Goal: Task Accomplishment & Management: Manage account settings

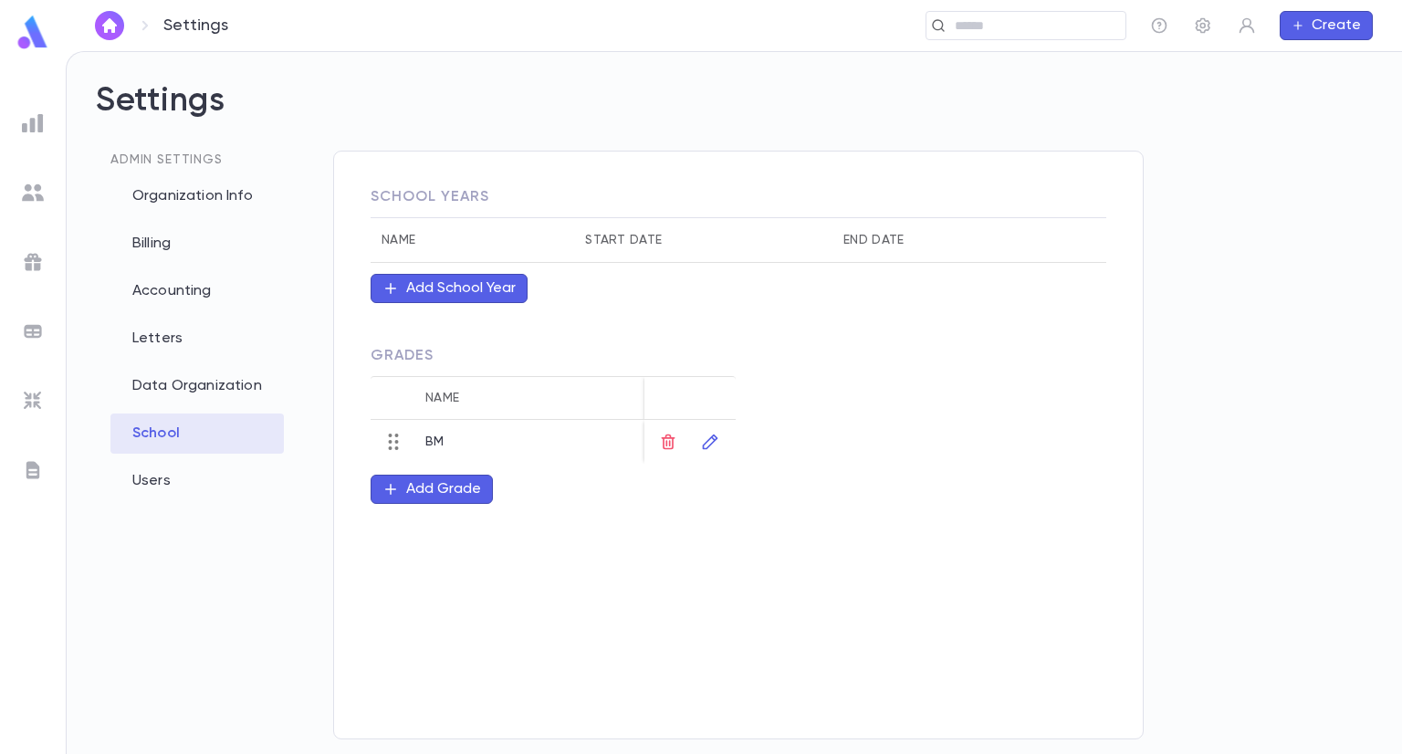
click at [515, 112] on h2 "Settings" at bounding box center [734, 115] width 1277 height 69
click at [29, 191] on img at bounding box center [33, 193] width 22 height 22
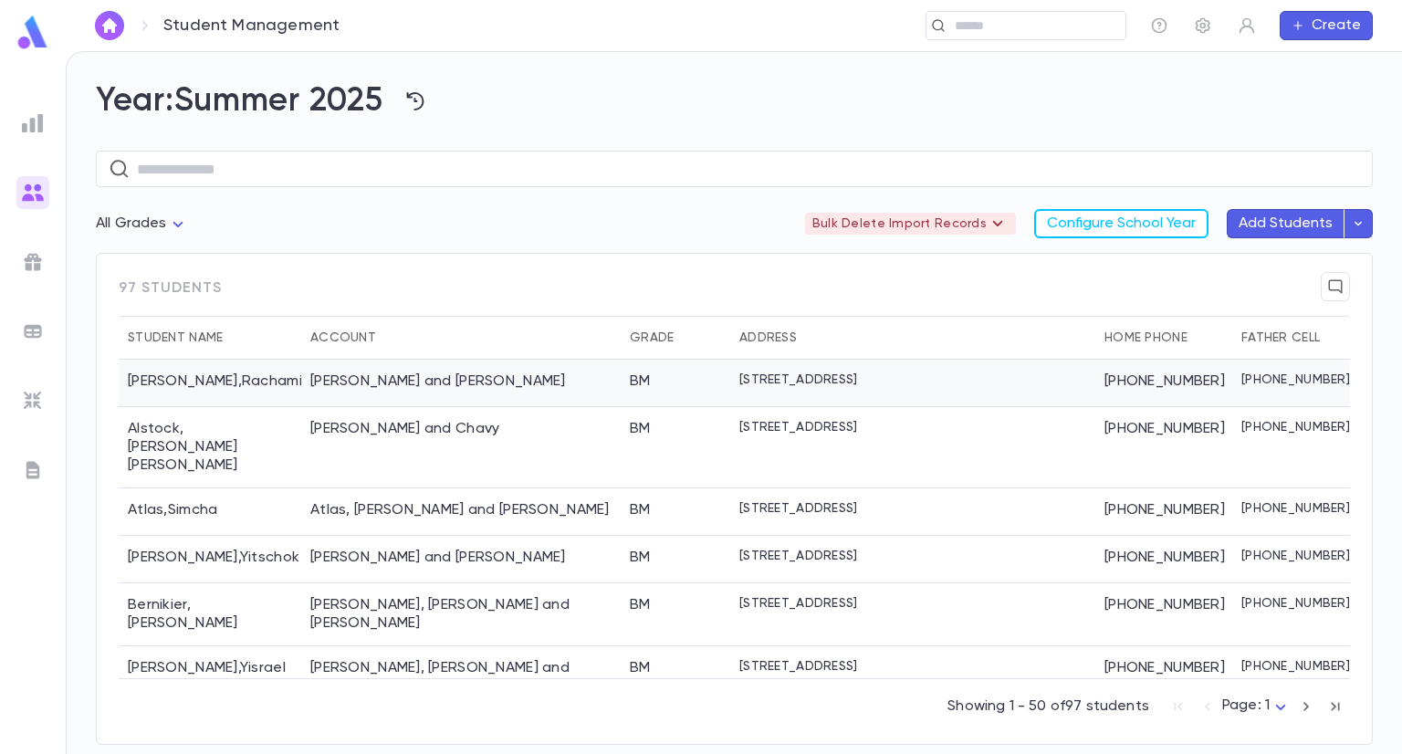
click at [256, 379] on div "[PERSON_NAME]" at bounding box center [210, 383] width 183 height 47
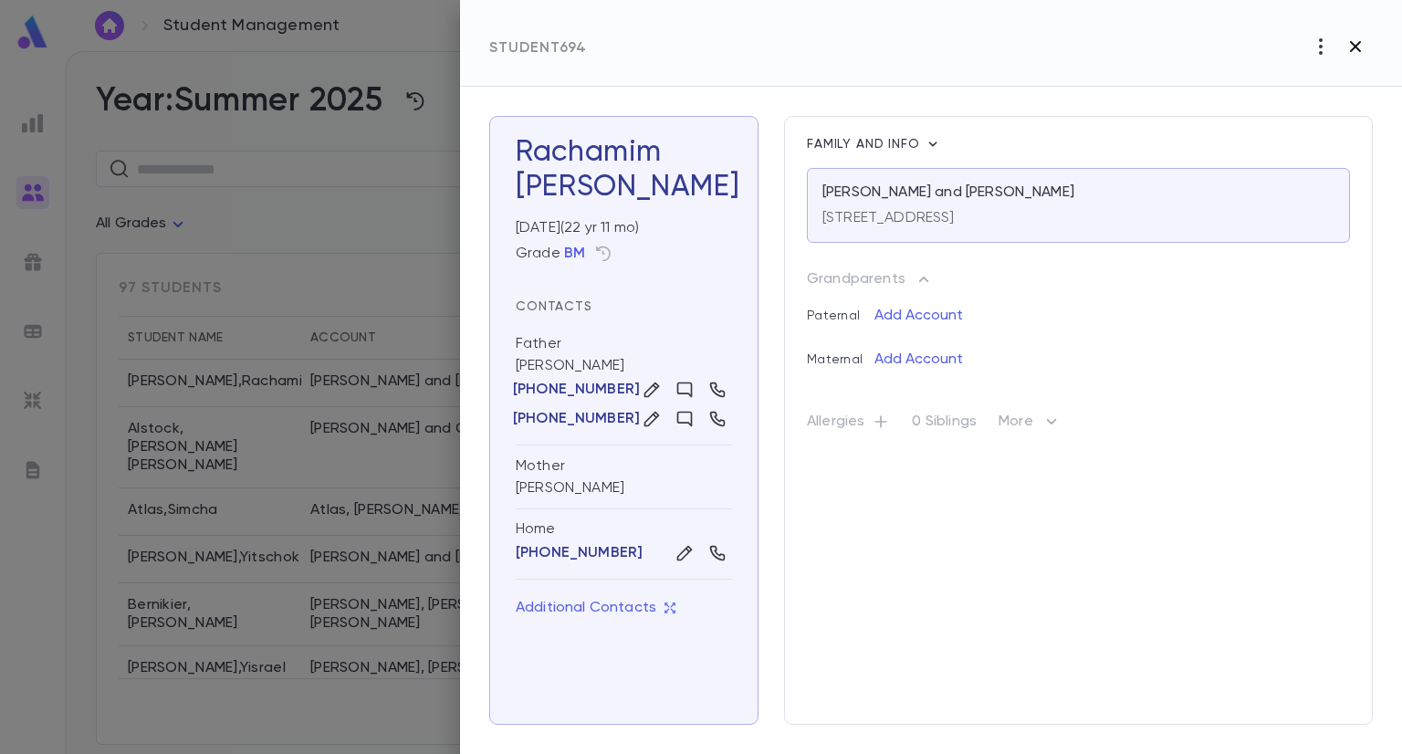
click at [1356, 50] on icon "button" at bounding box center [1355, 47] width 22 height 22
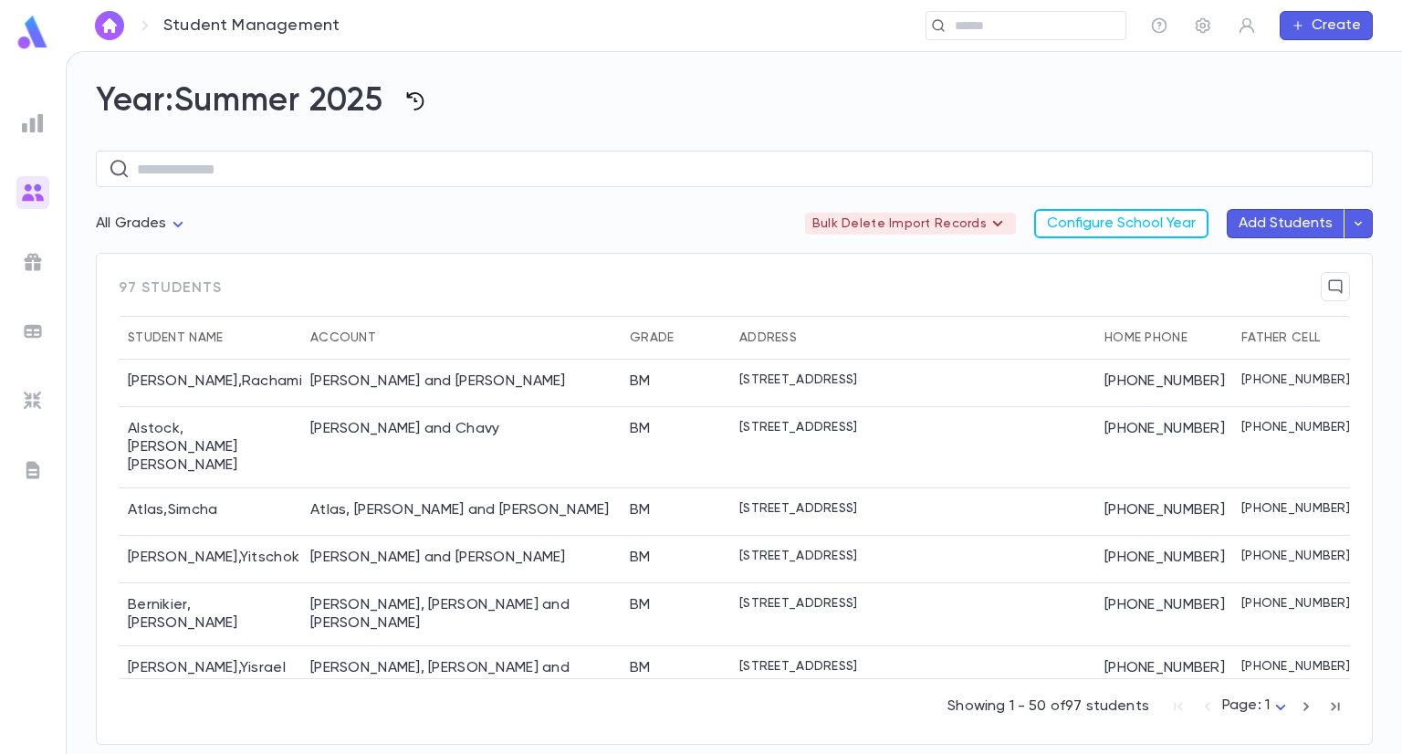
click at [426, 102] on icon "button" at bounding box center [415, 101] width 22 height 22
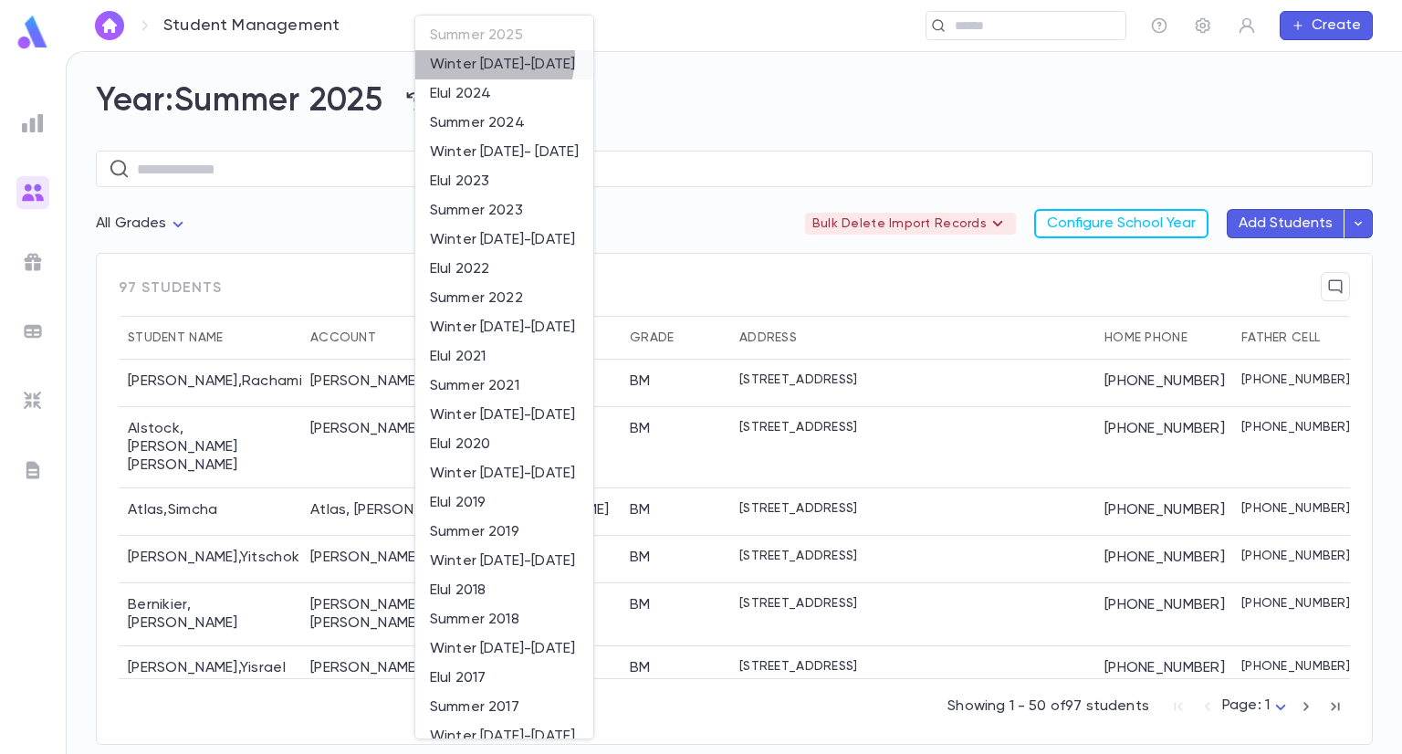
click at [482, 56] on li "Winter [DATE]-[DATE]" at bounding box center [504, 64] width 178 height 29
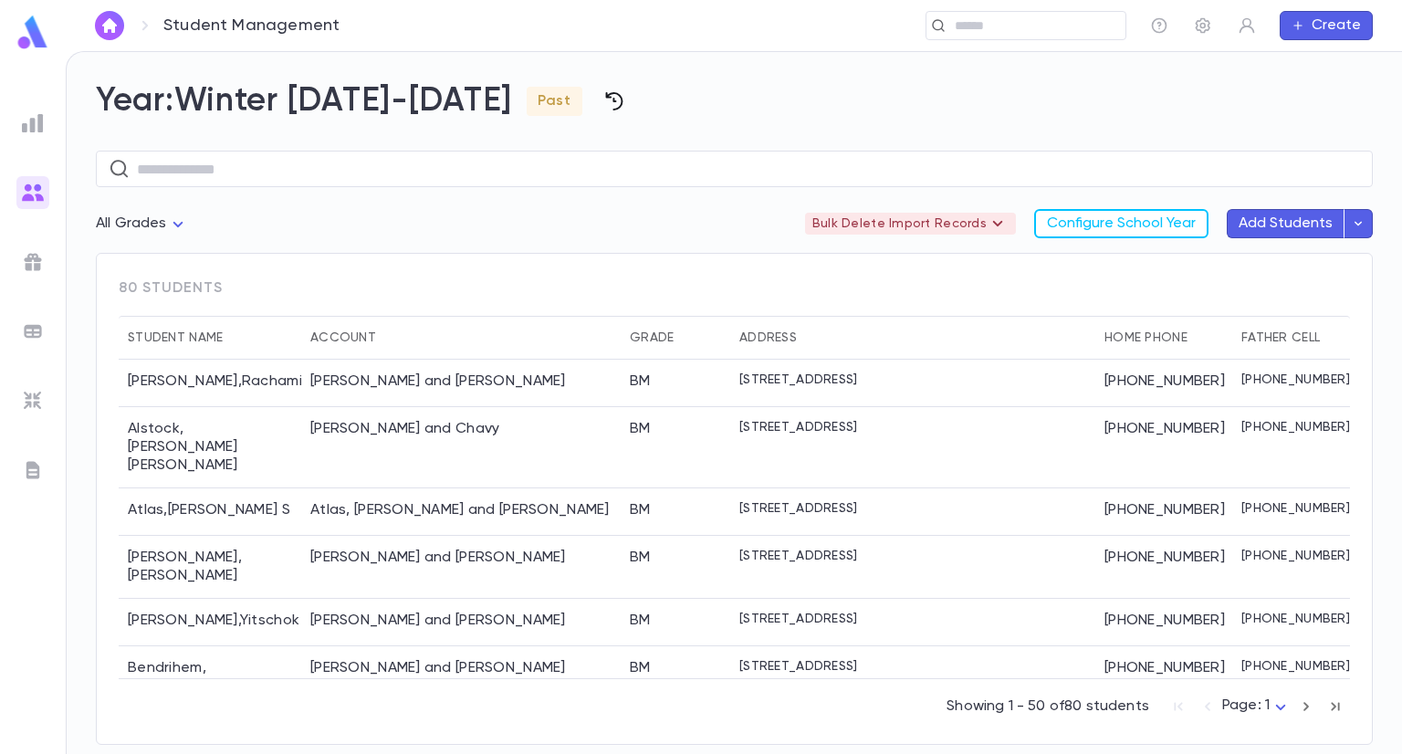
click at [548, 100] on h2 "Year: Winter [DATE]-[DATE] Past" at bounding box center [734, 101] width 1277 height 40
click at [603, 98] on icon "button" at bounding box center [614, 101] width 22 height 22
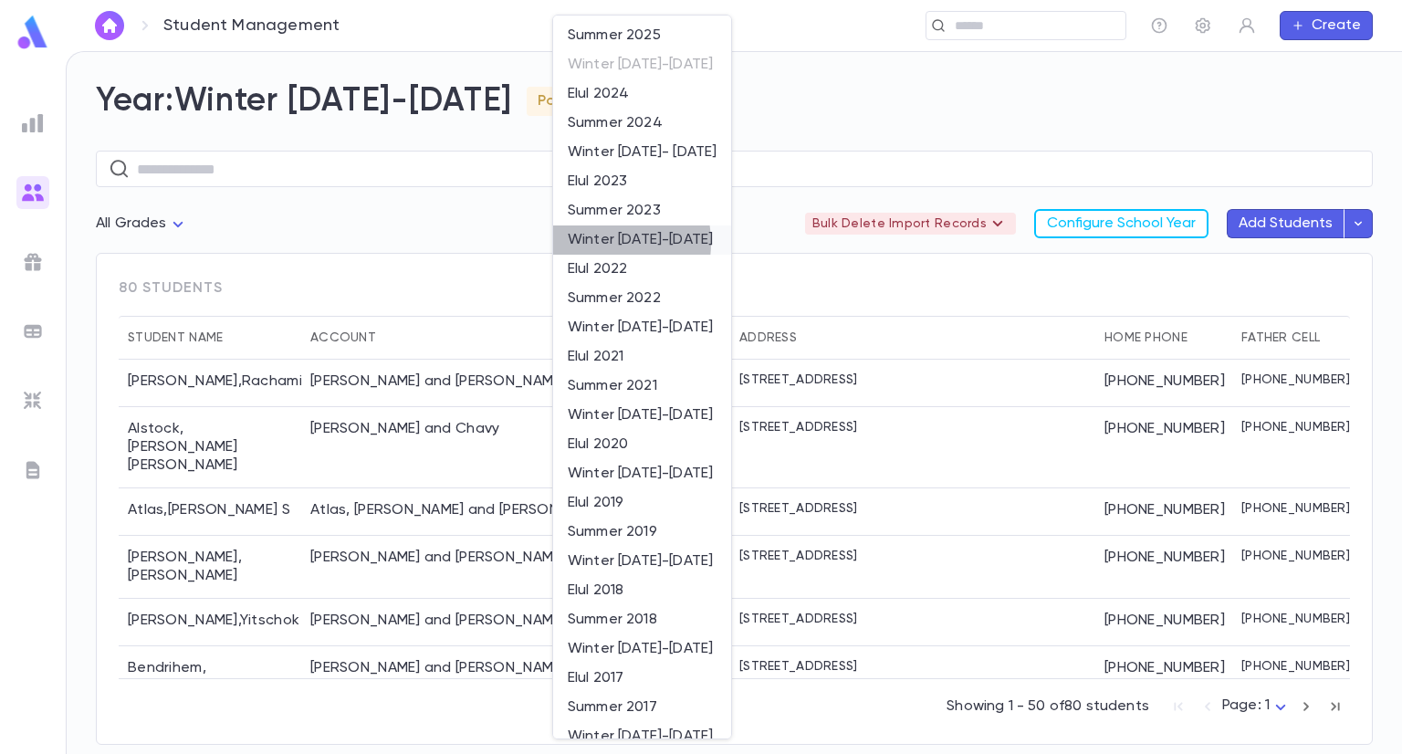
click at [599, 243] on li "Winter [DATE]-[DATE]" at bounding box center [642, 239] width 178 height 29
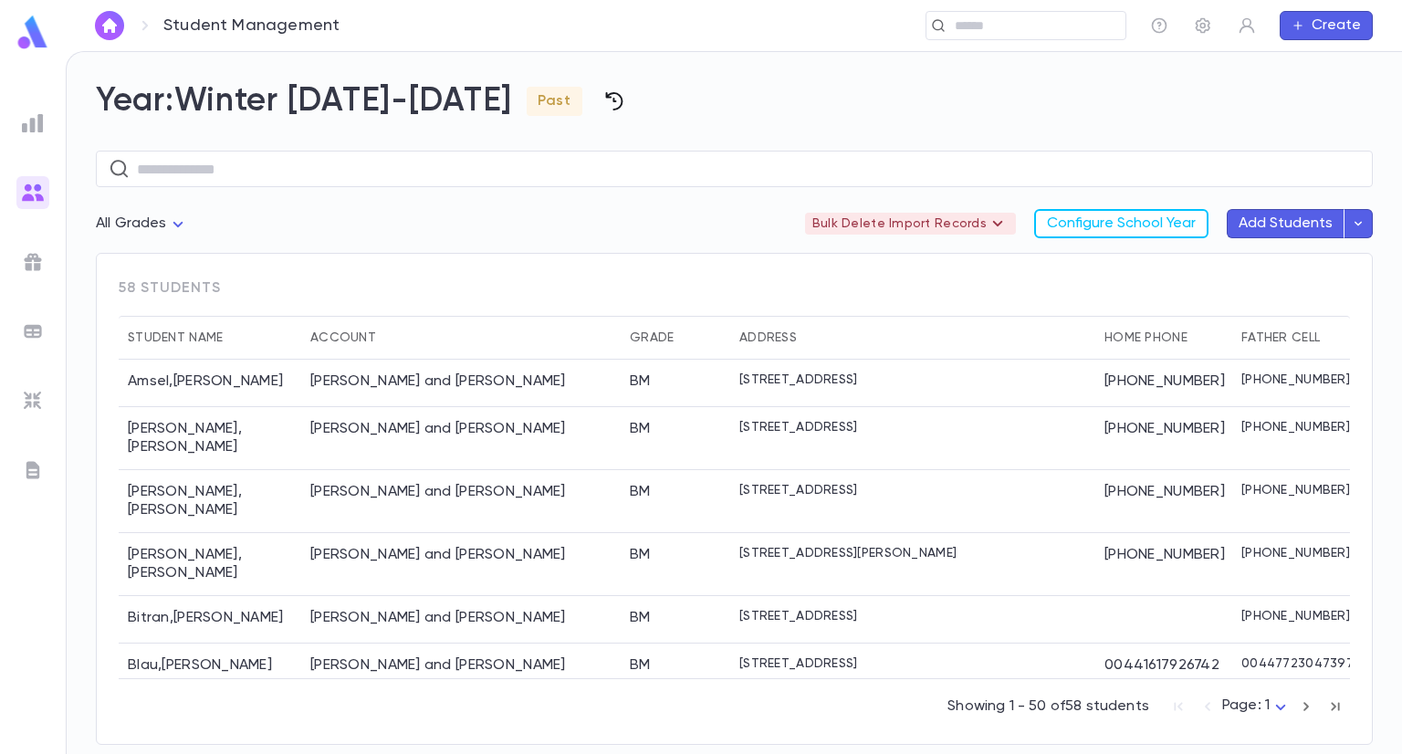
click at [605, 100] on icon "button" at bounding box center [613, 101] width 17 height 18
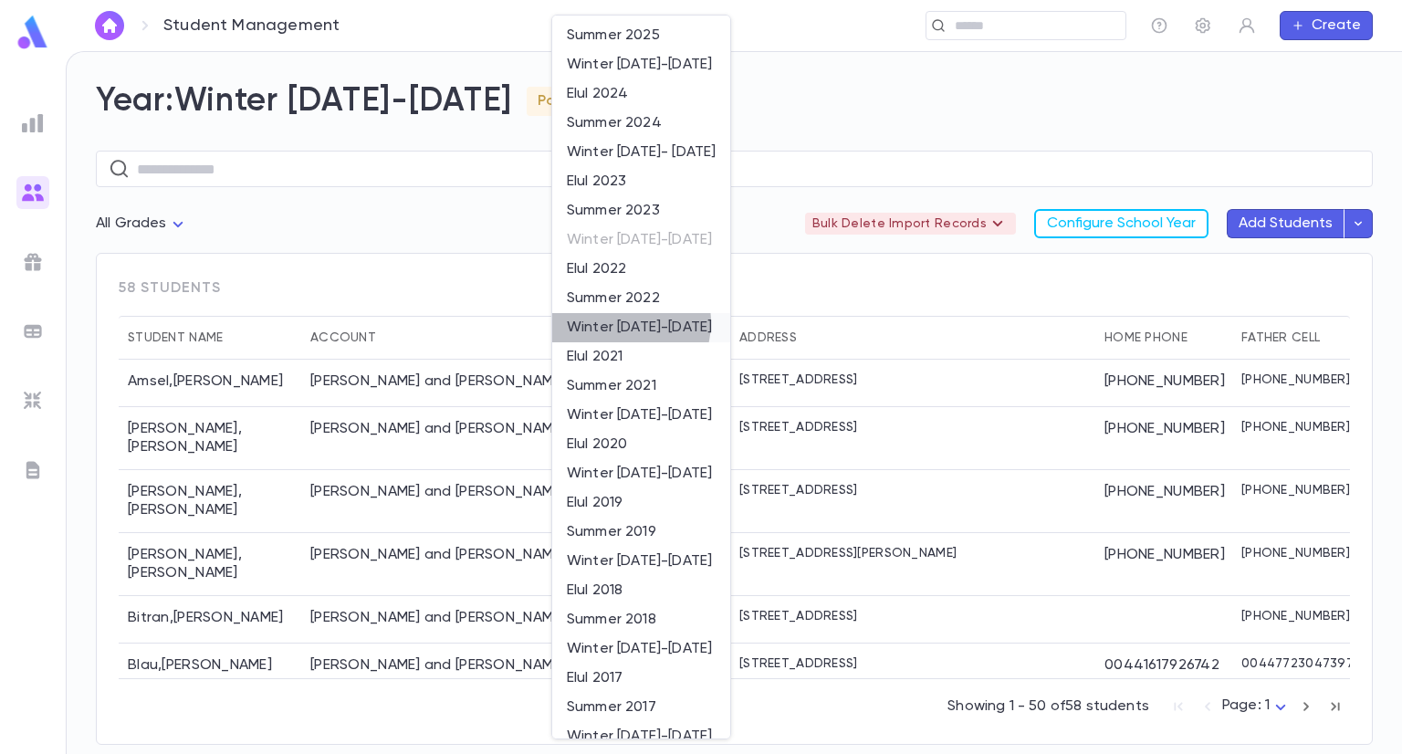
click at [621, 322] on li "Winter [DATE]-[DATE]" at bounding box center [641, 327] width 178 height 29
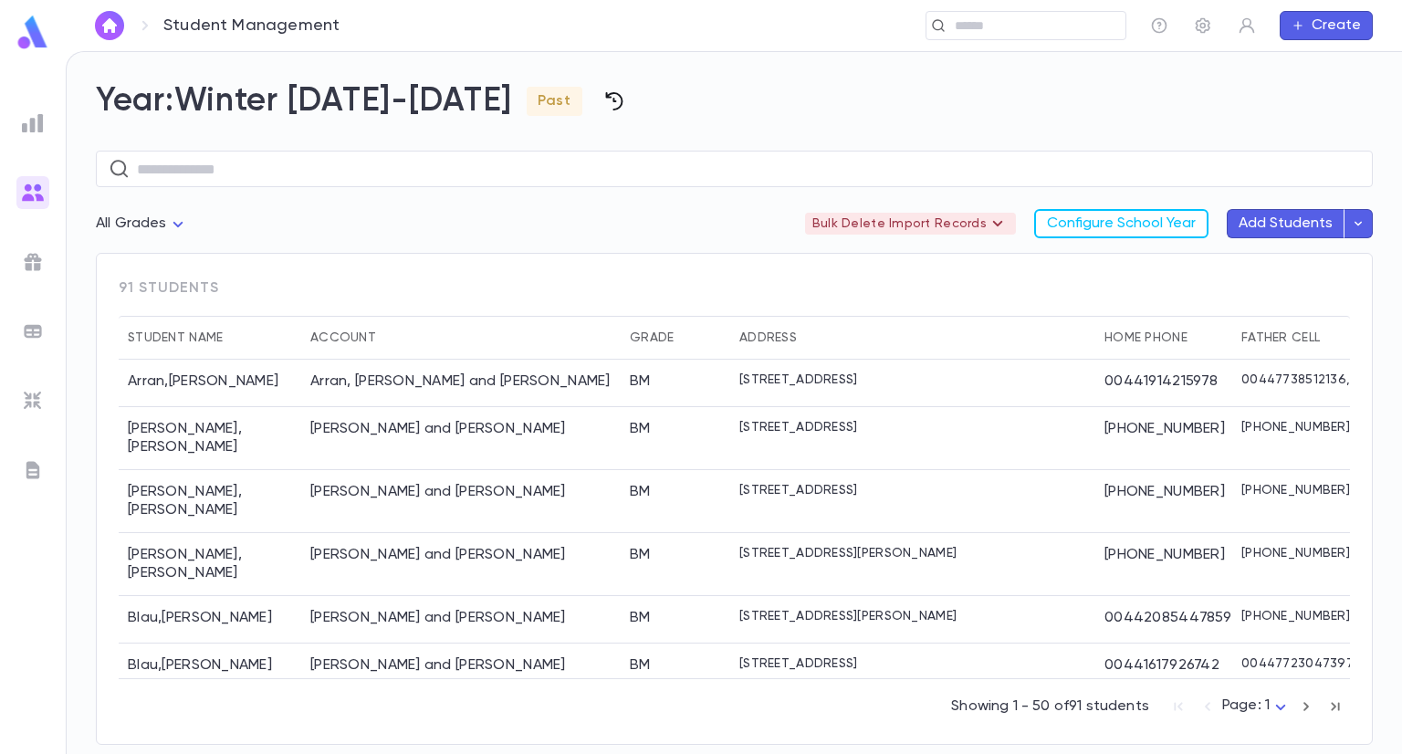
click at [605, 110] on icon "button" at bounding box center [613, 101] width 17 height 18
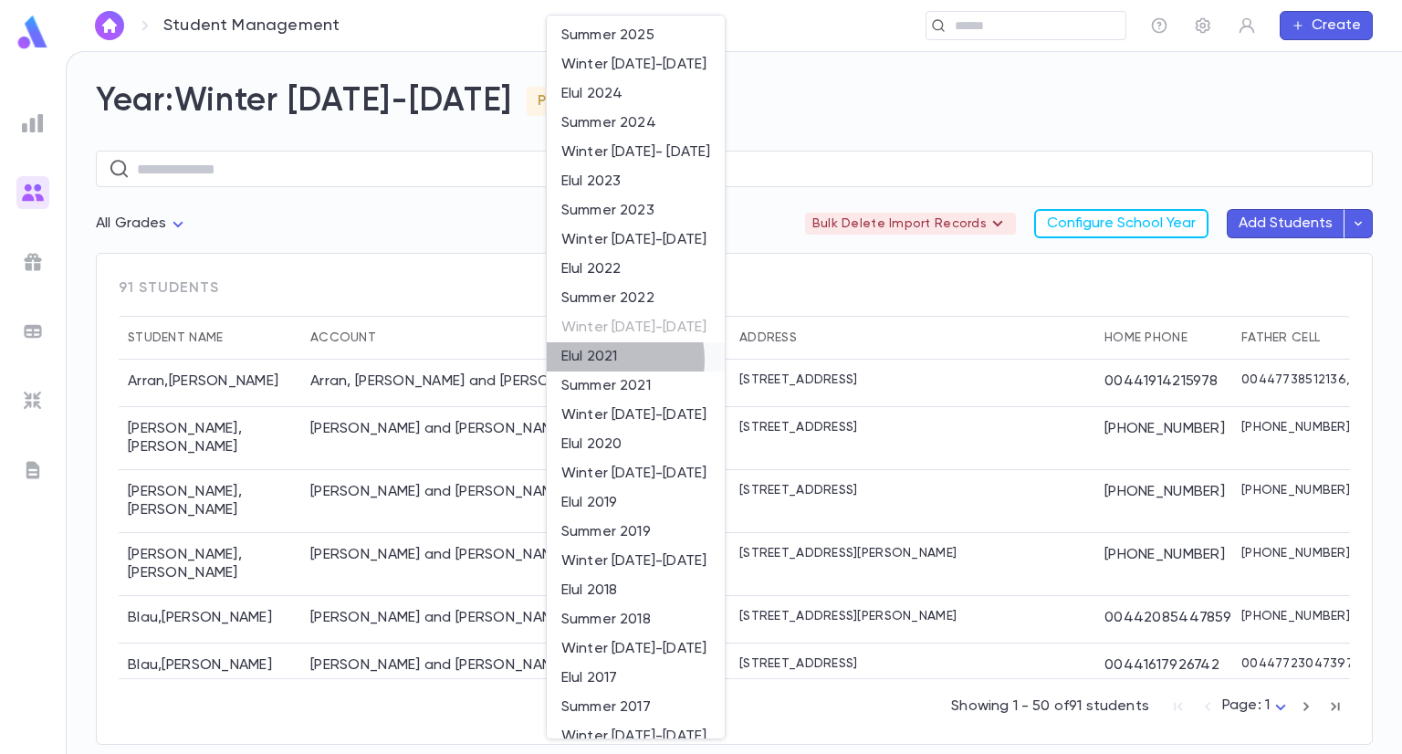
click at [604, 360] on li "Elul 2021" at bounding box center [636, 356] width 178 height 29
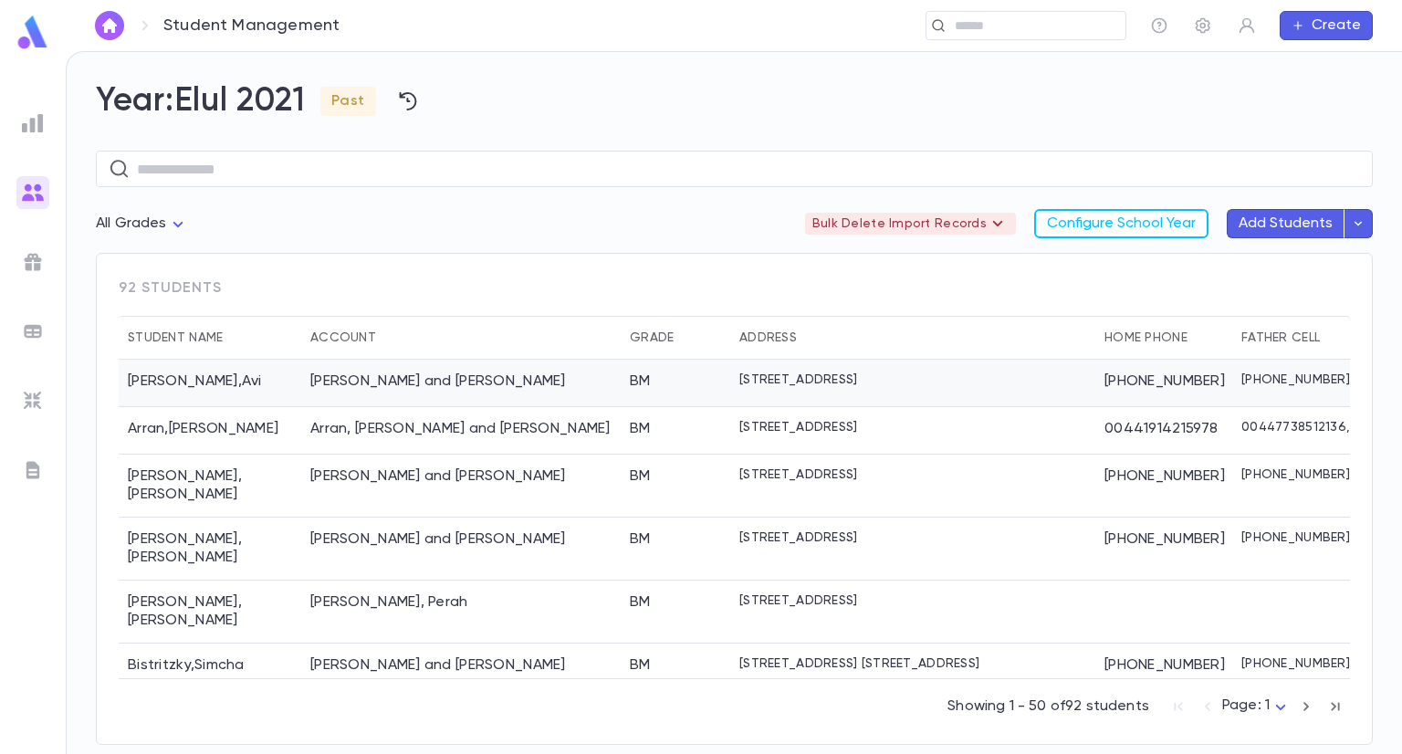
click at [214, 384] on div "[PERSON_NAME] , Avi" at bounding box center [210, 383] width 183 height 47
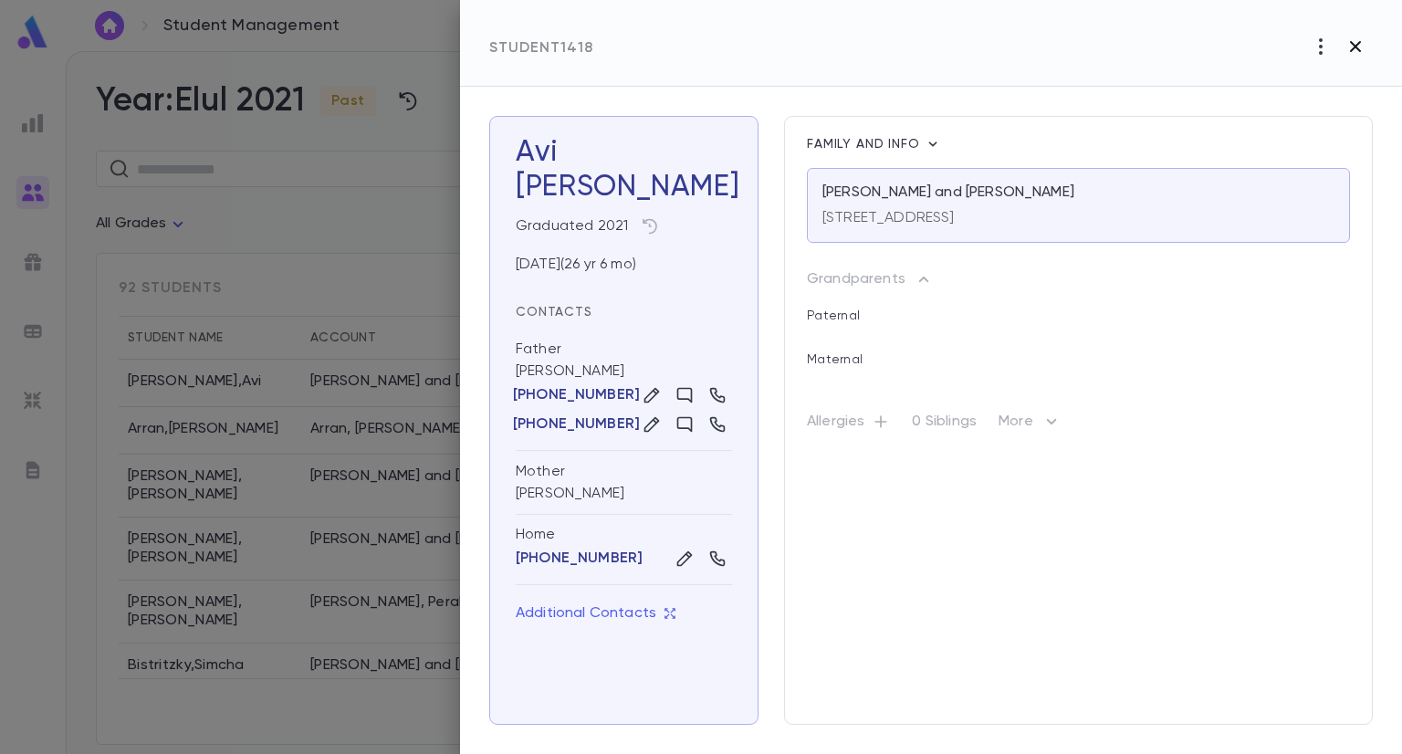
click at [1355, 48] on icon "button" at bounding box center [1355, 46] width 11 height 11
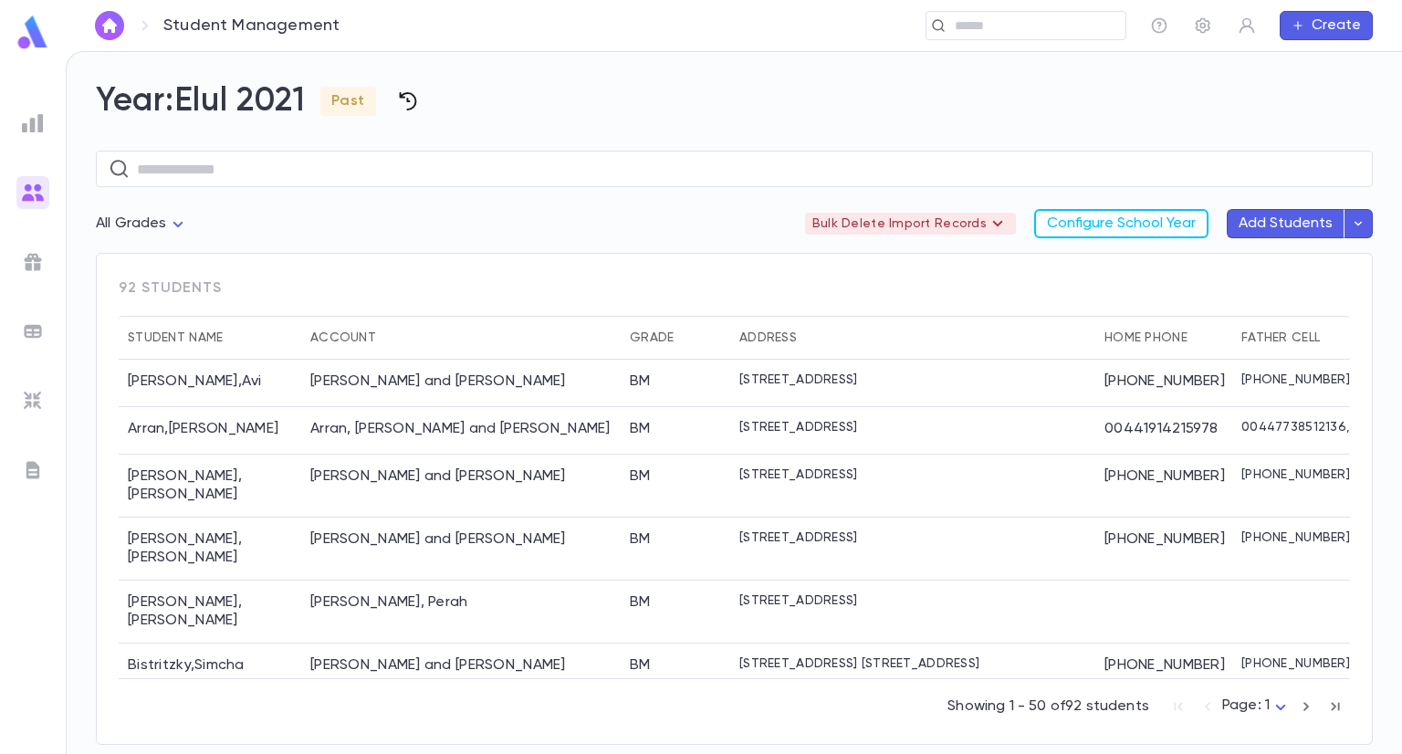
click at [416, 106] on icon "button" at bounding box center [408, 101] width 22 height 22
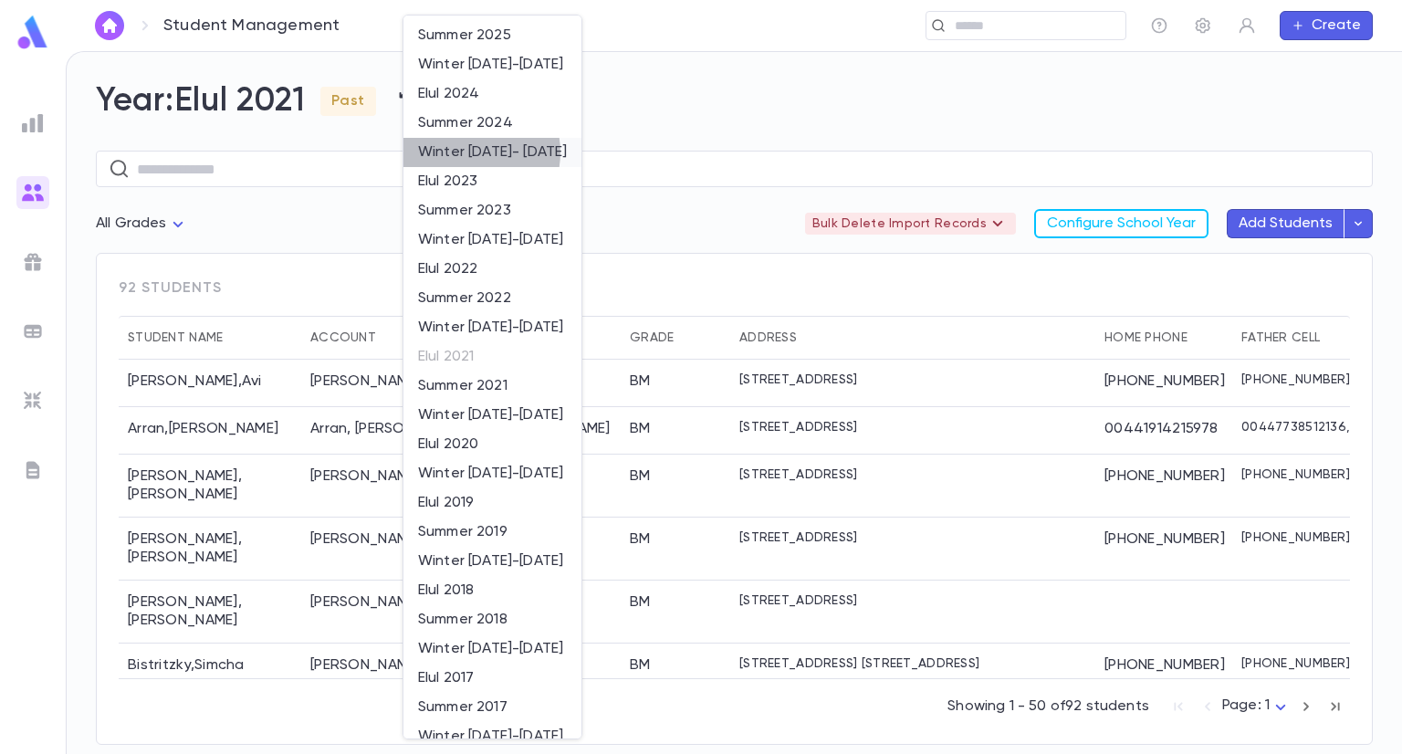
click at [467, 152] on li "Winter [DATE]- [DATE]" at bounding box center [492, 152] width 178 height 29
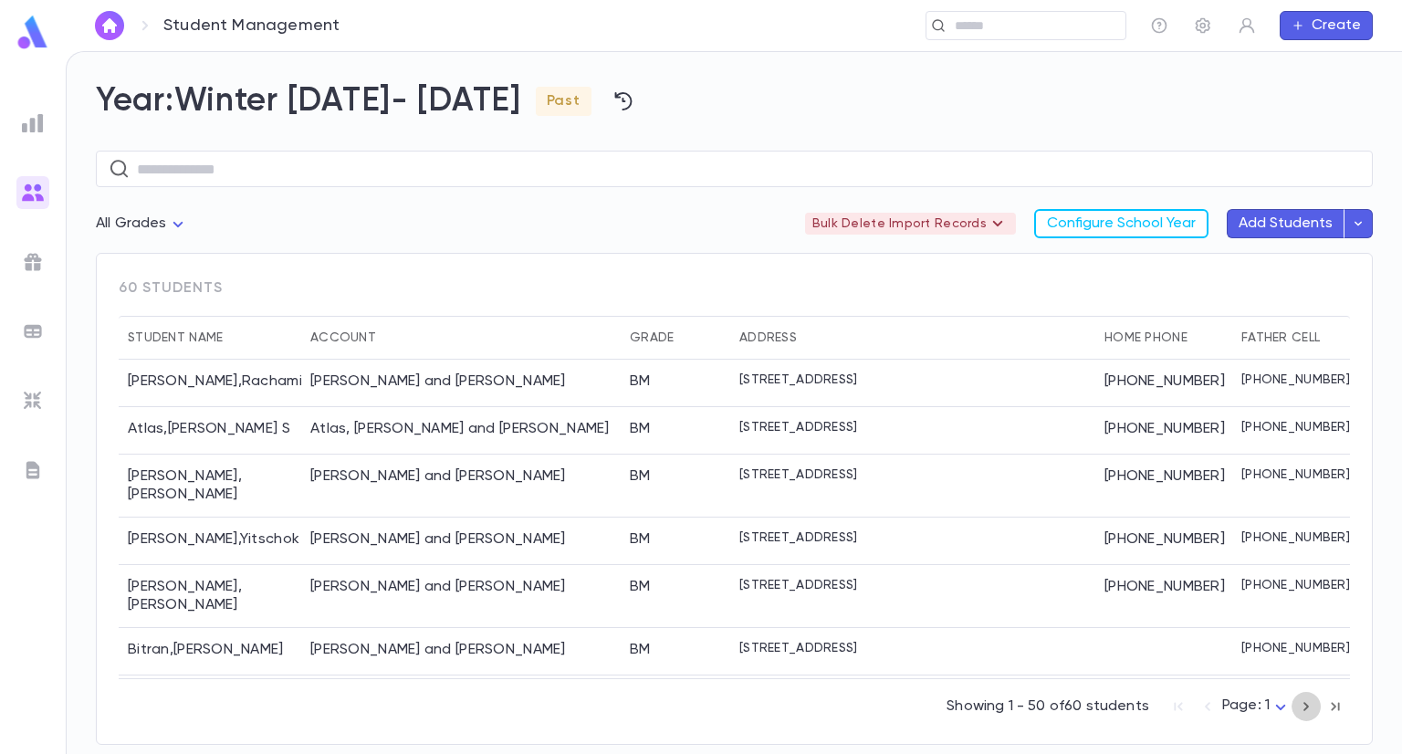
click at [1308, 706] on icon "button" at bounding box center [1305, 706] width 5 height 9
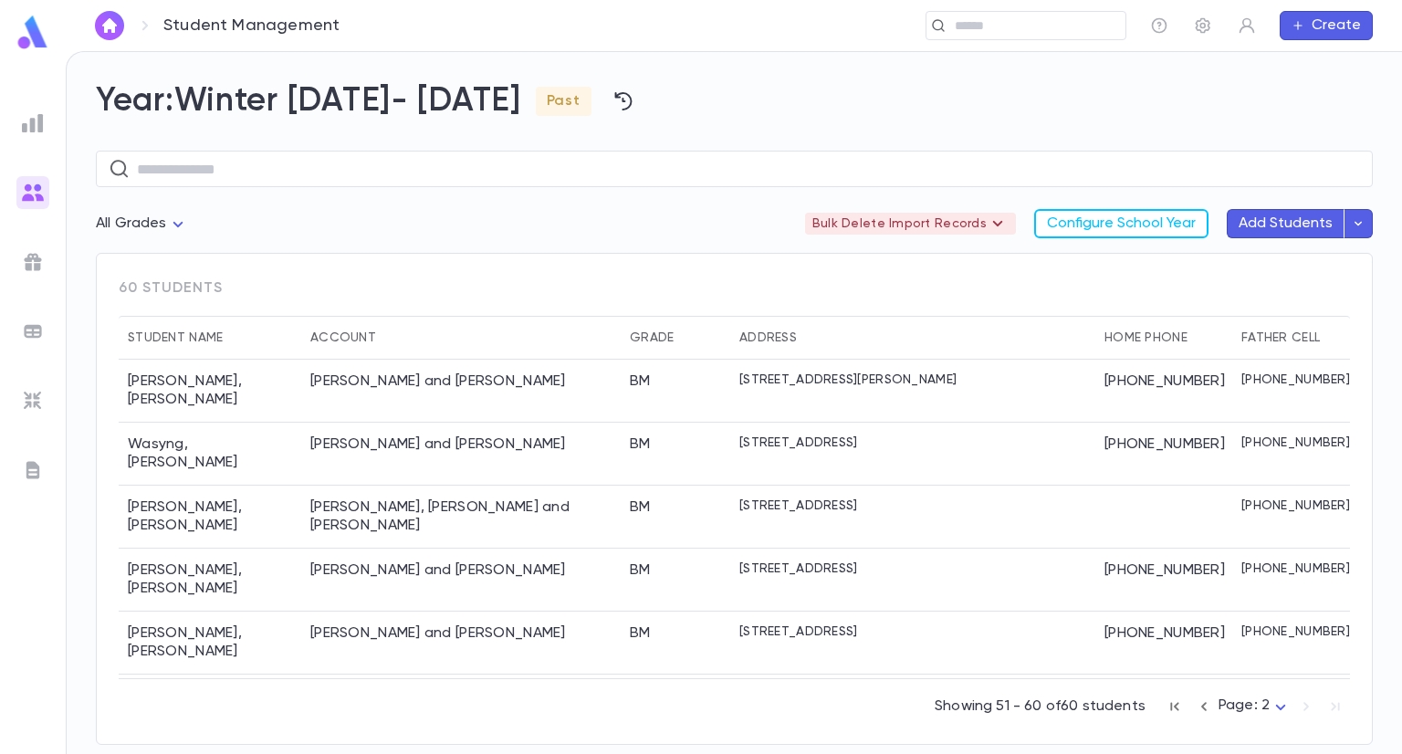
click at [660, 725] on div "60 students Student Name Account Grade Address Home Phone Father Cell Mother Ce…" at bounding box center [734, 499] width 1277 height 492
click at [38, 395] on img at bounding box center [33, 401] width 22 height 22
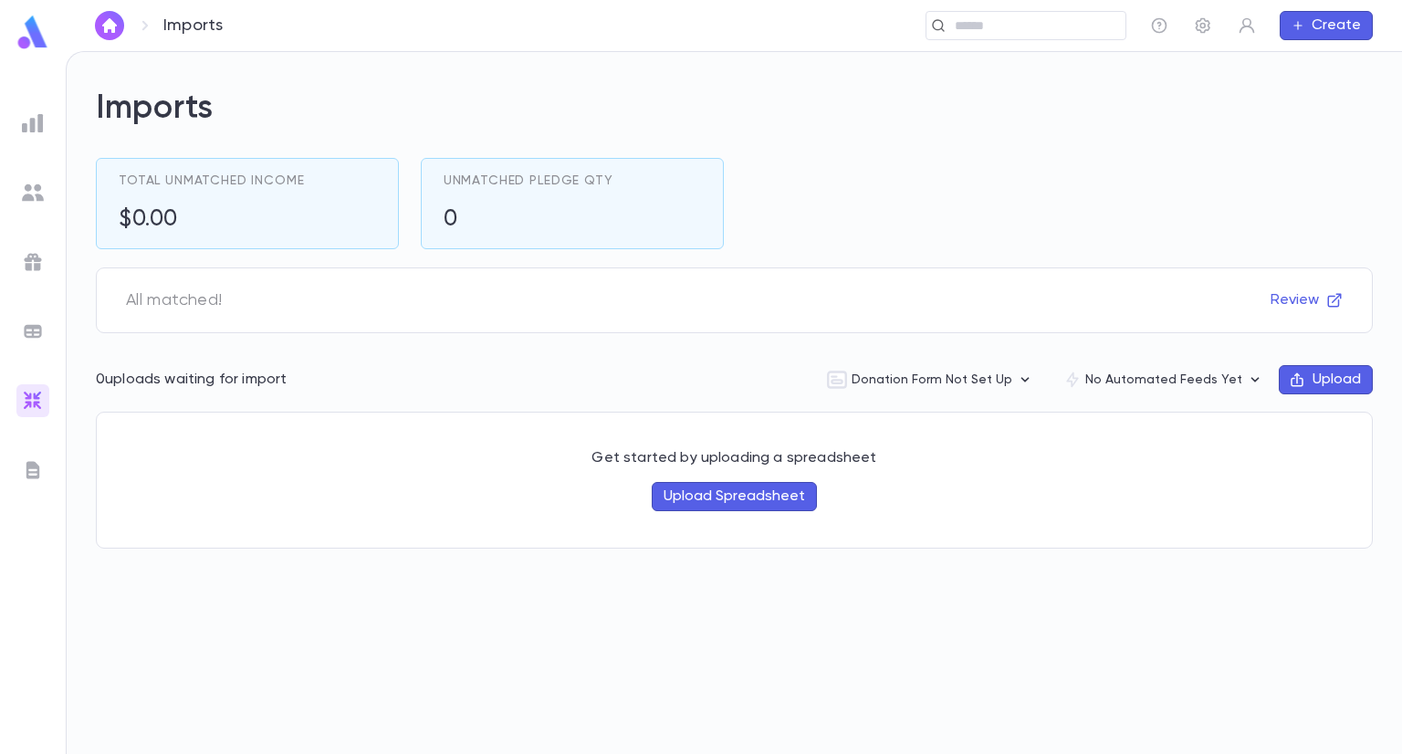
click at [745, 502] on button "Upload Spreadsheet" at bounding box center [734, 496] width 165 height 29
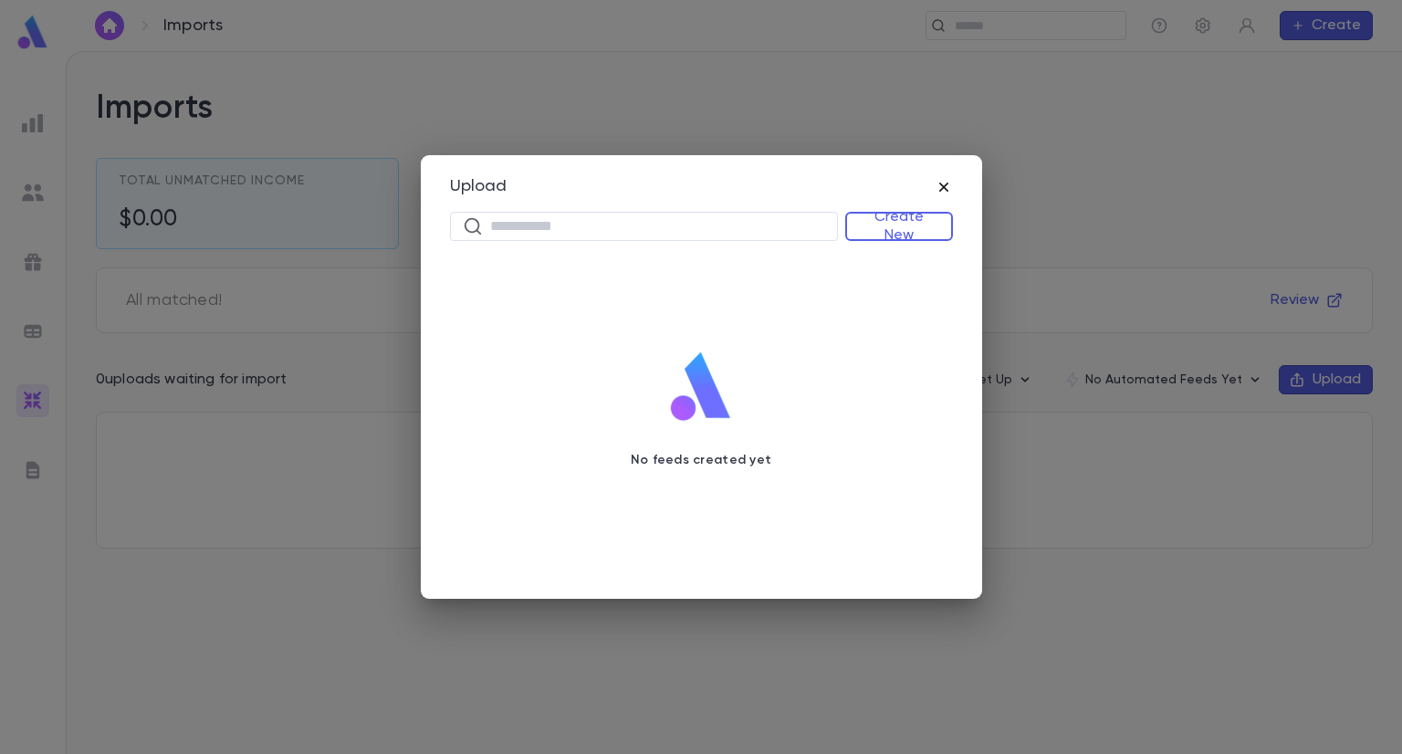
click at [941, 183] on icon "button" at bounding box center [942, 187] width 9 height 9
